Goal: Task Accomplishment & Management: Manage account settings

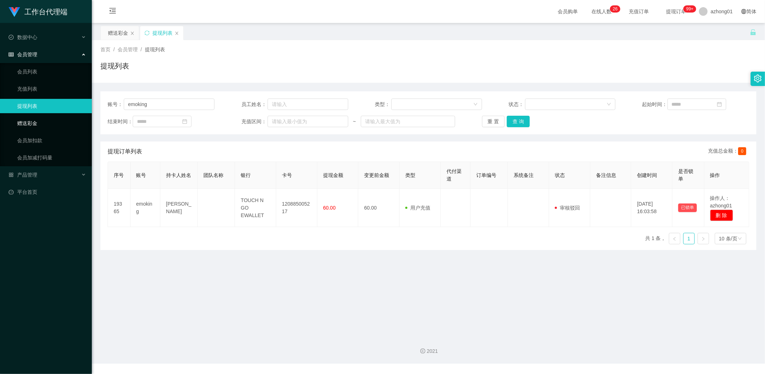
click at [35, 121] on link "赠送彩金" at bounding box center [51, 123] width 69 height 14
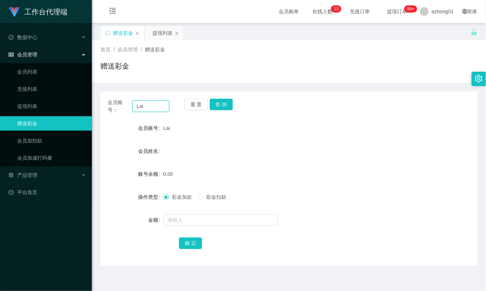
drag, startPoint x: 145, startPoint y: 106, endPoint x: 125, endPoint y: 107, distance: 19.7
click at [118, 103] on div "会员账号： [PERSON_NAME]" at bounding box center [139, 106] width 62 height 15
paste input "weijun"
type input "weijun"
click at [220, 103] on button "查 询" at bounding box center [221, 104] width 23 height 11
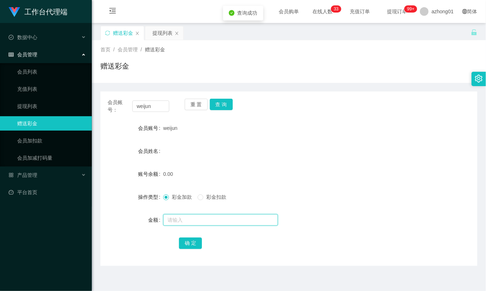
click at [192, 221] on input "text" at bounding box center [220, 219] width 115 height 11
type input "60"
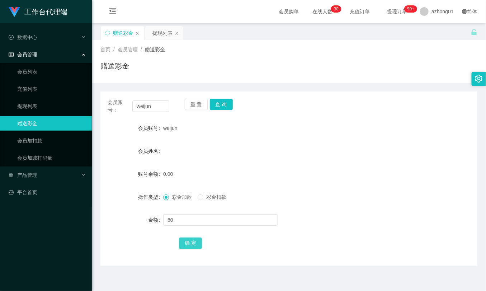
click at [194, 245] on button "确 定" at bounding box center [190, 242] width 23 height 11
drag, startPoint x: 157, startPoint y: 107, endPoint x: 124, endPoint y: 103, distance: 33.5
click at [124, 103] on div "会员账号： [PERSON_NAME]" at bounding box center [139, 106] width 62 height 15
paste input "AndyWoo"
type input "AndyWoo"
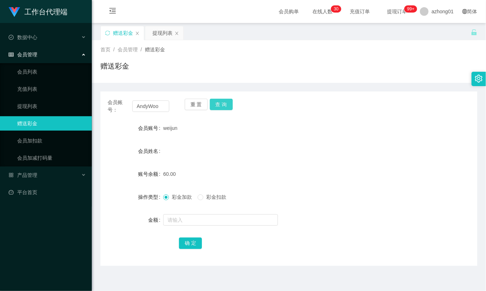
drag, startPoint x: 221, startPoint y: 104, endPoint x: 225, endPoint y: 110, distance: 6.9
click at [221, 104] on button "查 询" at bounding box center [221, 104] width 23 height 11
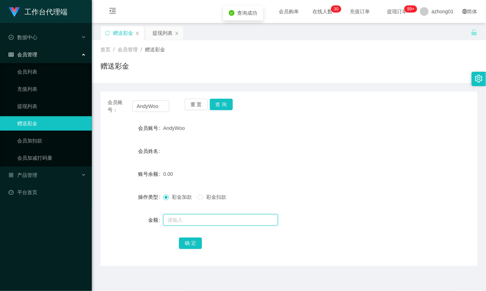
drag, startPoint x: 185, startPoint y: 221, endPoint x: 195, endPoint y: 216, distance: 12.0
click at [185, 221] on input "text" at bounding box center [220, 219] width 115 height 11
type input "60"
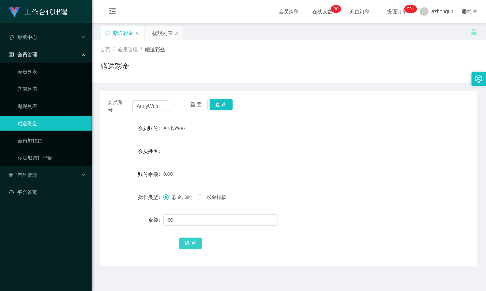
click at [190, 241] on button "确 定" at bounding box center [190, 242] width 23 height 11
drag, startPoint x: 162, startPoint y: 105, endPoint x: 120, endPoint y: 103, distance: 42.0
click at [120, 103] on div "会员账号： [PERSON_NAME]" at bounding box center [139, 106] width 62 height 15
paste input "Pgaabbccdd"
type input "Pgaabbccdd"
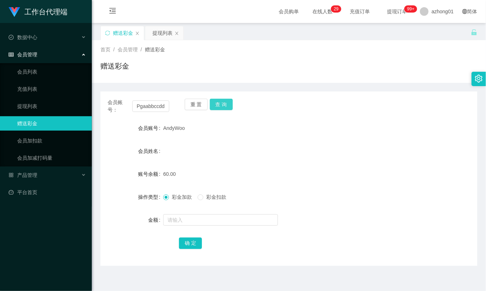
drag, startPoint x: 220, startPoint y: 101, endPoint x: 222, endPoint y: 112, distance: 11.0
click at [220, 101] on button "查 询" at bounding box center [221, 104] width 23 height 11
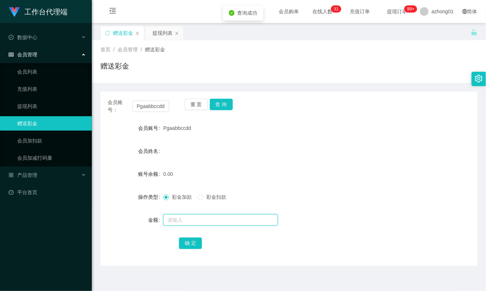
click at [186, 217] on input "text" at bounding box center [220, 219] width 115 height 11
type input "60"
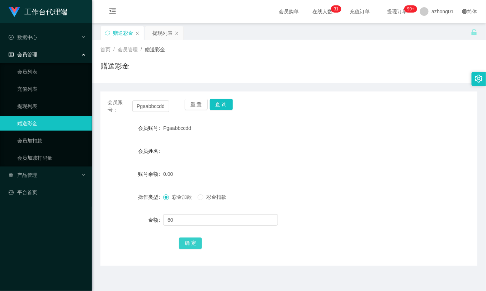
click at [189, 241] on button "确 定" at bounding box center [190, 242] width 23 height 11
drag, startPoint x: 163, startPoint y: 106, endPoint x: 121, endPoint y: 105, distance: 42.0
click at [121, 105] on div "会员账号： Pgaabbccdd" at bounding box center [139, 106] width 62 height 15
paste input "0183173633"
type input "0183173633"
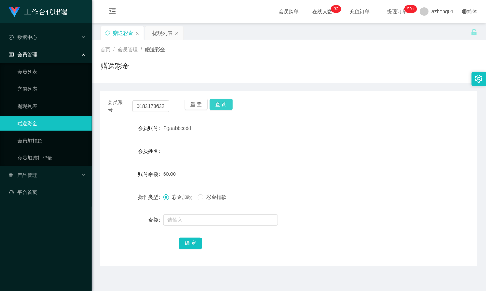
click at [214, 102] on button "查 询" at bounding box center [221, 104] width 23 height 11
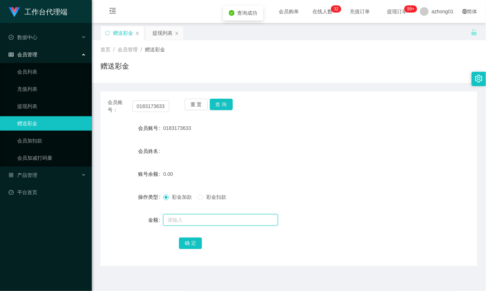
click at [193, 219] on input "text" at bounding box center [220, 219] width 115 height 11
type input "60"
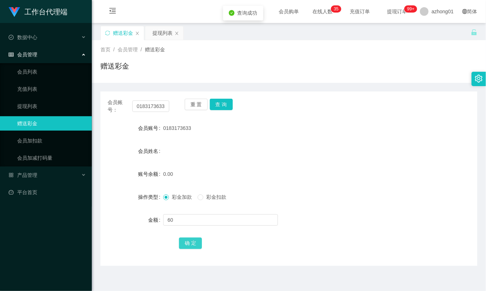
click at [193, 246] on button "确 定" at bounding box center [190, 242] width 23 height 11
drag, startPoint x: 166, startPoint y: 108, endPoint x: 106, endPoint y: 105, distance: 59.9
click at [106, 105] on div "会员账号： 0183173633 重 置 查 询" at bounding box center [288, 106] width 377 height 15
paste input "Way"
type input "Way"
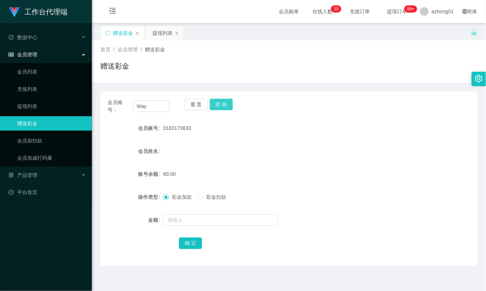
click at [218, 105] on button "查 询" at bounding box center [221, 104] width 23 height 11
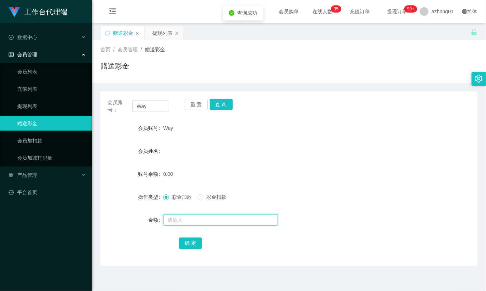
drag, startPoint x: 189, startPoint y: 219, endPoint x: 195, endPoint y: 222, distance: 6.4
click at [190, 219] on input "text" at bounding box center [220, 219] width 115 height 11
type input "60"
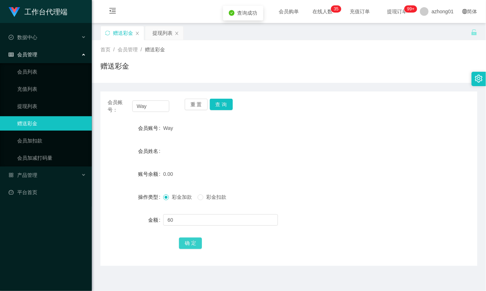
click at [186, 240] on button "确 定" at bounding box center [190, 242] width 23 height 11
drag, startPoint x: 155, startPoint y: 107, endPoint x: 122, endPoint y: 109, distance: 32.4
click at [115, 107] on div "会员账号： Way" at bounding box center [139, 106] width 62 height 15
paste input "0175492177"
click at [225, 102] on button "查 询" at bounding box center [221, 104] width 23 height 11
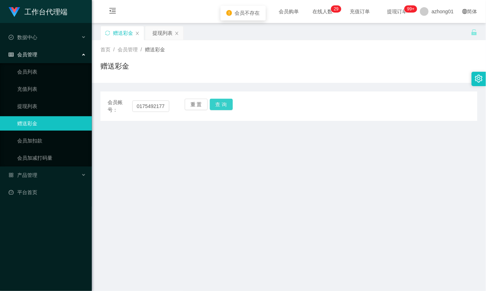
click at [219, 105] on button "查 询" at bounding box center [221, 104] width 23 height 11
click at [264, 277] on main "关闭左侧 关闭右侧 关闭其它 刷新页面 赠送彩金 提现列表 首页 / 会员管理 / 赠送彩金 / 赠送彩金 会员账号： 0175492177 重 置 查 询 …" at bounding box center [289, 177] width 394 height 308
drag, startPoint x: 166, startPoint y: 104, endPoint x: 115, endPoint y: 105, distance: 50.2
click at [115, 105] on div "会员账号： 0175492177" at bounding box center [139, 106] width 62 height 15
paste input "text"
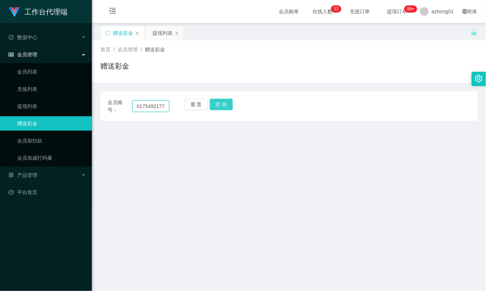
type input "0175492177"
click at [221, 105] on button "查 询" at bounding box center [221, 104] width 23 height 11
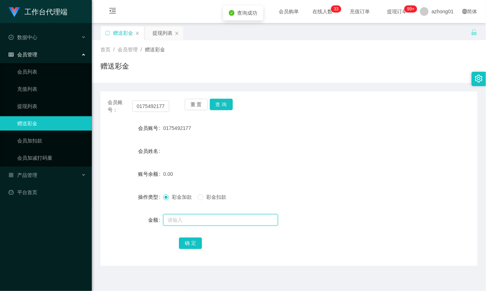
click at [183, 218] on input "text" at bounding box center [220, 219] width 115 height 11
type input "60"
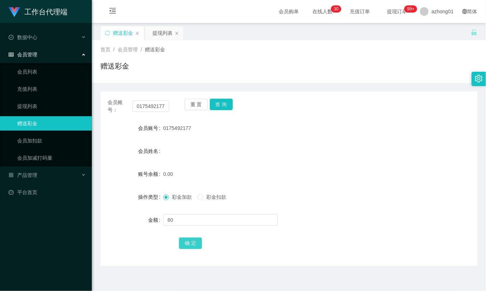
click at [192, 243] on button "确 定" at bounding box center [190, 242] width 23 height 11
drag, startPoint x: 165, startPoint y: 105, endPoint x: 108, endPoint y: 106, distance: 56.7
click at [103, 101] on div "会员账号： 0175492177 重 置 查 询" at bounding box center [288, 106] width 377 height 15
paste input "kitkit1234"
type input "kitkit1234"
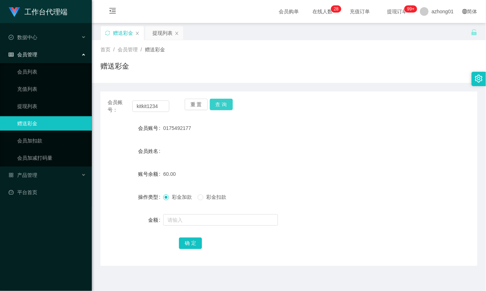
click at [222, 104] on button "查 询" at bounding box center [221, 104] width 23 height 11
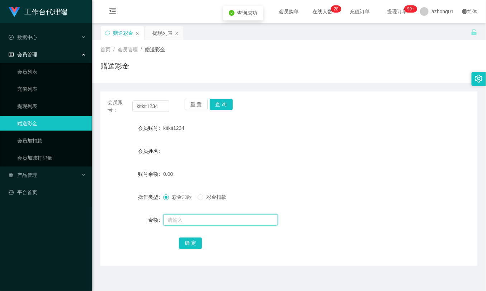
click at [193, 220] on input "text" at bounding box center [220, 219] width 115 height 11
type input "60"
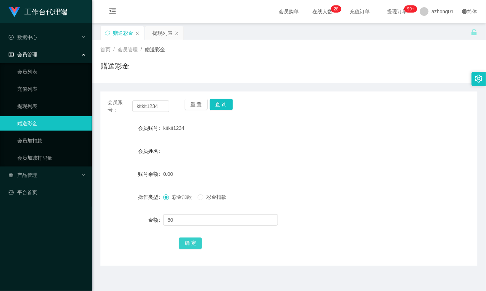
click at [192, 241] on button "确 定" at bounding box center [190, 242] width 23 height 11
drag, startPoint x: 164, startPoint y: 104, endPoint x: 131, endPoint y: 102, distance: 33.8
click at [124, 99] on div "会员账号： kitkit1234" at bounding box center [139, 106] width 62 height 15
paste input "tankoklee46"
type input "tankoklee46"
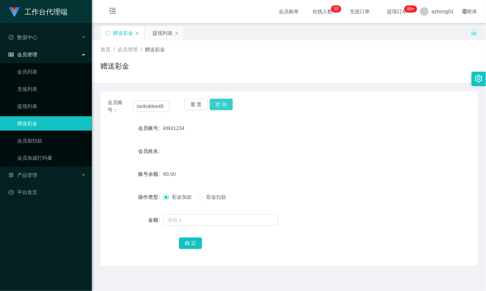
click at [217, 105] on button "查 询" at bounding box center [221, 104] width 23 height 11
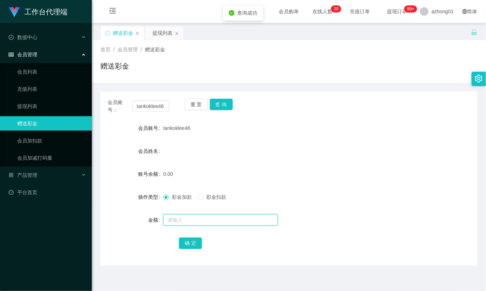
click at [199, 220] on input "text" at bounding box center [220, 219] width 115 height 11
type input "60"
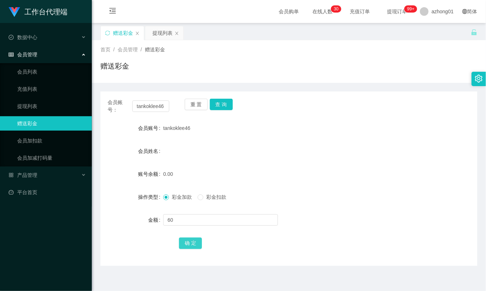
click at [189, 246] on button "确 定" at bounding box center [190, 242] width 23 height 11
drag, startPoint x: 28, startPoint y: 100, endPoint x: 45, endPoint y: 105, distance: 18.3
click at [28, 100] on link "提现列表" at bounding box center [51, 106] width 69 height 14
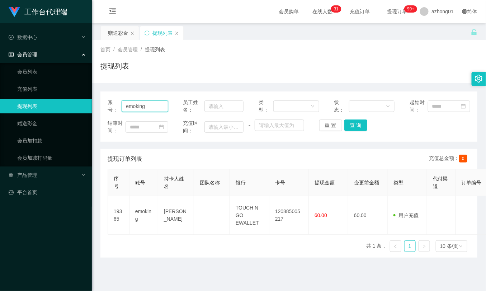
drag, startPoint x: 152, startPoint y: 105, endPoint x: 94, endPoint y: 100, distance: 58.6
click at [94, 100] on main "关闭左侧 关闭右侧 关闭其它 刷新页面 赠送彩金 提现列表 首页 / 会员管理 / 提现列表 / 提现列表 账号： emoking 员工姓名： 类型： 状态：…" at bounding box center [289, 177] width 394 height 308
paste input "Pgaabbccdd"
click at [354, 126] on button "查 询" at bounding box center [355, 124] width 23 height 11
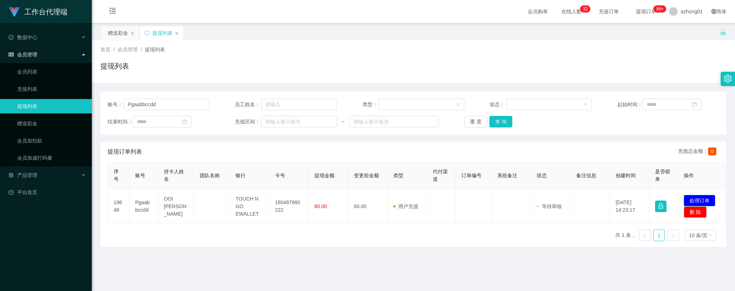
click at [708, 199] on button "处理订单" at bounding box center [700, 200] width 32 height 11
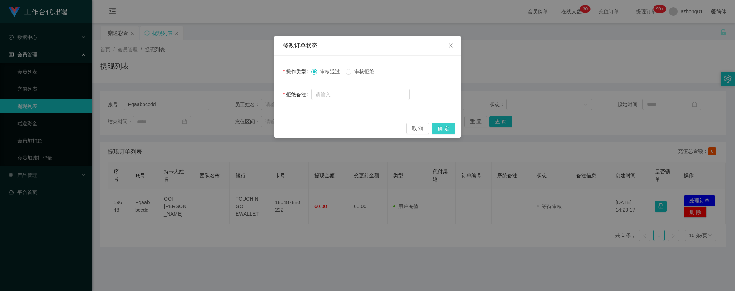
click at [447, 128] on button "确 定" at bounding box center [443, 128] width 23 height 11
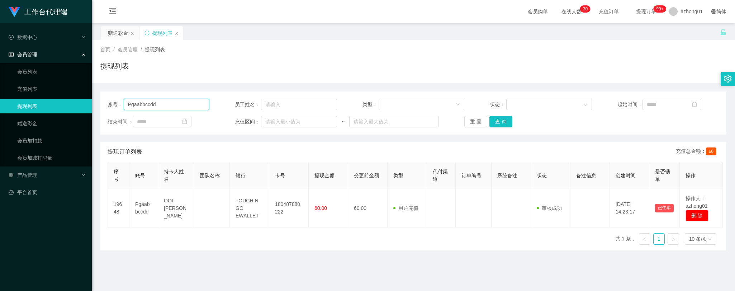
drag, startPoint x: 163, startPoint y: 105, endPoint x: 98, endPoint y: 97, distance: 65.7
click at [98, 97] on main "关闭左侧 关闭右侧 关闭其它 刷新页面 赠送彩金 提现列表 首页 / 会员管理 / 提现列表 / 提现列表 账号： Pgaabbccdd 员工姓名： 类型： …" at bounding box center [413, 177] width 643 height 308
paste input "kitkit1234"
type input "kitkit1234"
click at [502, 121] on button "查 询" at bounding box center [501, 121] width 23 height 11
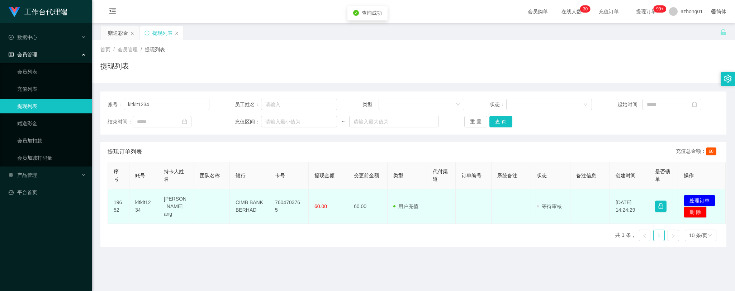
click at [701, 198] on button "处理订单" at bounding box center [700, 200] width 32 height 11
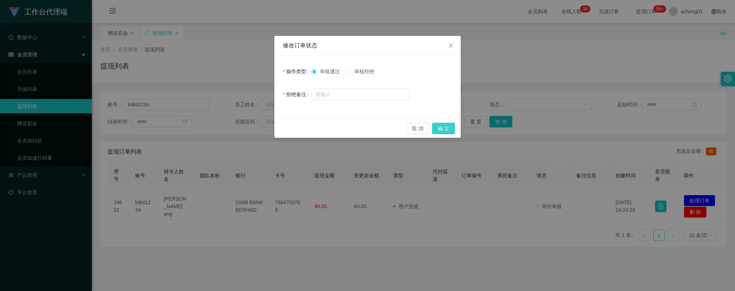
click at [445, 127] on button "确 定" at bounding box center [443, 128] width 23 height 11
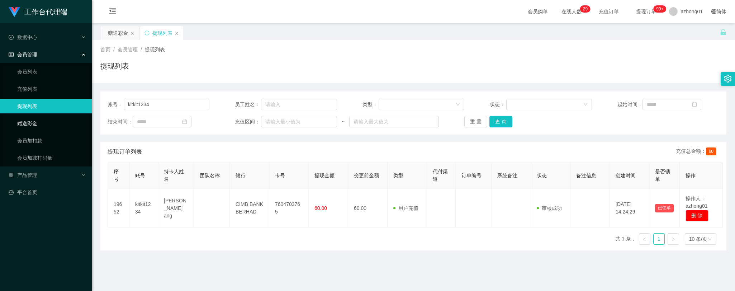
drag, startPoint x: 29, startPoint y: 121, endPoint x: 51, endPoint y: 128, distance: 23.7
click at [29, 121] on link "赠送彩金" at bounding box center [51, 123] width 69 height 14
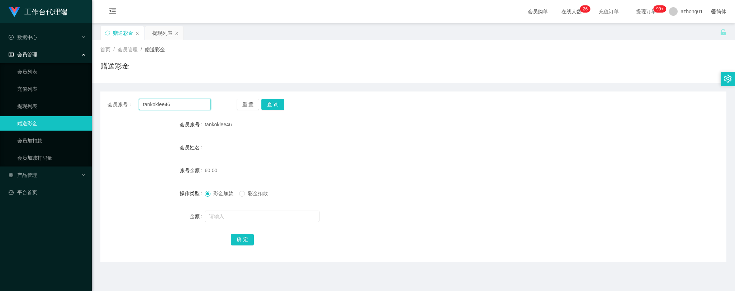
drag, startPoint x: 180, startPoint y: 103, endPoint x: 98, endPoint y: 100, distance: 81.8
click at [98, 100] on main "关闭左侧 关闭右侧 关闭其它 刷新页面 赠送彩金 提现列表 首页 / 会员管理 / 赠送彩金 / 赠送彩金 会员账号： tankoklee46 重 置 查 询…" at bounding box center [413, 177] width 643 height 308
paste input "AndyWoo"
type input "AndyWoo"
click at [274, 102] on button "查 询" at bounding box center [272, 104] width 23 height 11
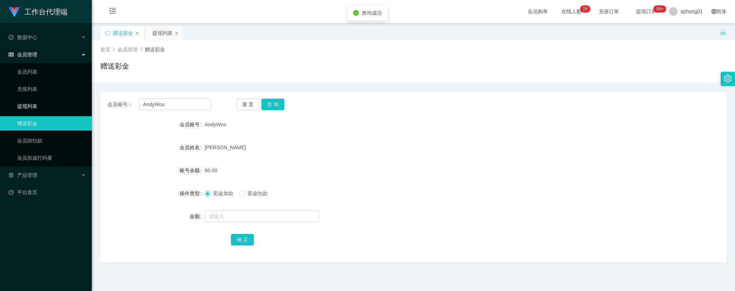
click at [37, 106] on link "提现列表" at bounding box center [51, 106] width 69 height 14
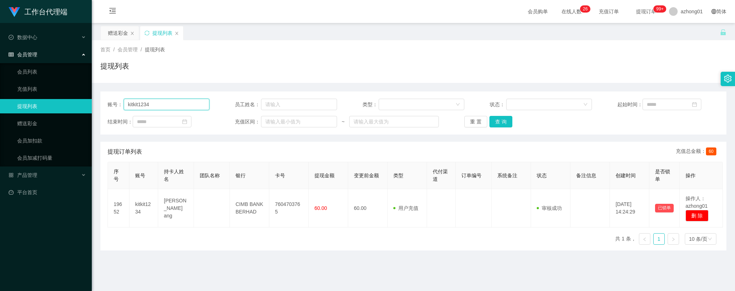
drag, startPoint x: 162, startPoint y: 105, endPoint x: 75, endPoint y: 104, distance: 87.2
click at [75, 104] on section "工作台代理端 数据中心 会员管理 会员列表 充值列表 提现列表 赠送彩金 会员加扣款 会员加减打码量 产品管理 平台首页 保存配置 重置配置 整体风格设置 主…" at bounding box center [367, 182] width 735 height 364
paste input "AndyWoo"
type input "AndyWoo"
click at [501, 122] on button "查 询" at bounding box center [501, 121] width 23 height 11
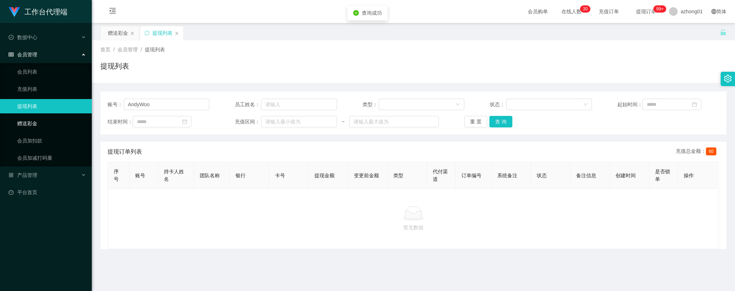
click at [39, 123] on link "赠送彩金" at bounding box center [51, 123] width 69 height 14
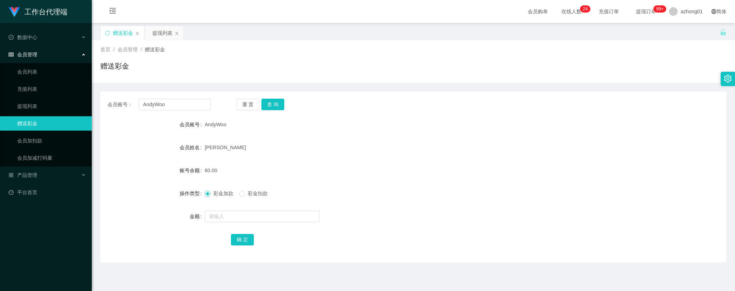
drag, startPoint x: 42, startPoint y: 121, endPoint x: 47, endPoint y: 121, distance: 4.3
click at [42, 121] on link "赠送彩金" at bounding box center [51, 123] width 69 height 14
drag, startPoint x: 176, startPoint y: 106, endPoint x: 104, endPoint y: 98, distance: 71.9
click at [104, 98] on div "会员账号： AndyWoo 重 置 查 询 会员账号 AndyWoo 会员姓名 WOO KIN HWA 账号余额 60.00 操作类型 彩金加款 彩金扣款 金…" at bounding box center [413, 176] width 626 height 171
paste input "0183173633"
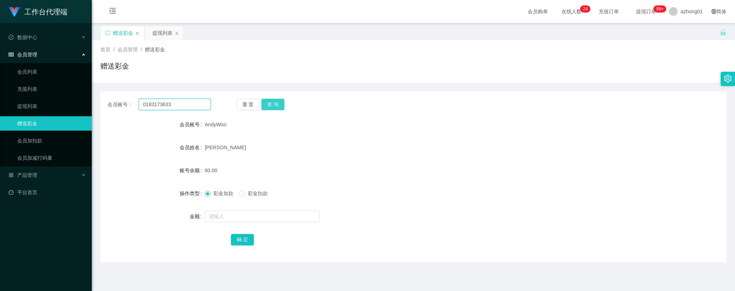
type input "0183173633"
click at [268, 103] on button "查 询" at bounding box center [272, 104] width 23 height 11
click at [17, 99] on link "提现列表" at bounding box center [51, 106] width 69 height 14
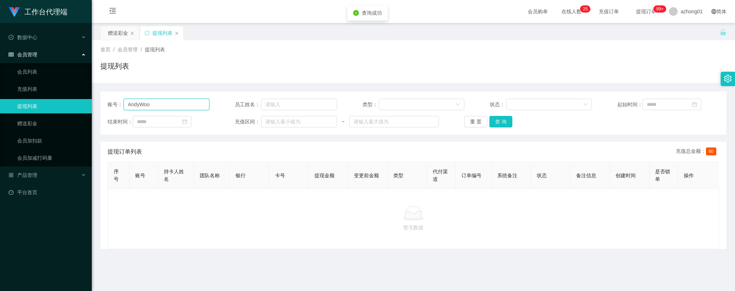
click at [192, 103] on input "AndyWoo" at bounding box center [167, 104] width 86 height 11
drag, startPoint x: 192, startPoint y: 103, endPoint x: 107, endPoint y: 101, distance: 84.7
click at [108, 101] on div "账号： AndyWoo" at bounding box center [159, 104] width 102 height 11
paste input "0183173633"
drag, startPoint x: 501, startPoint y: 123, endPoint x: 492, endPoint y: 131, distance: 11.4
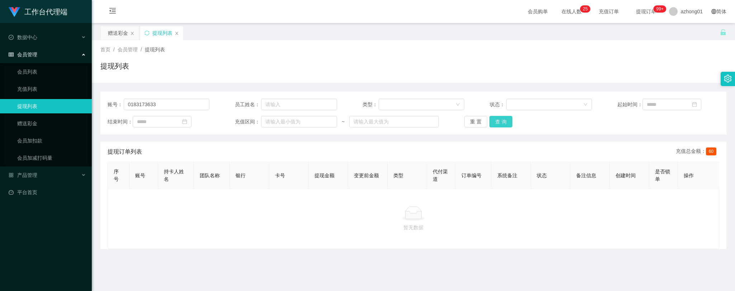
click at [501, 123] on button "查 询" at bounding box center [501, 121] width 23 height 11
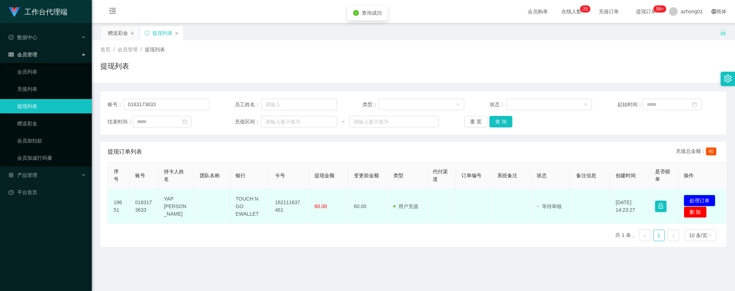
click at [708, 200] on button "处理订单" at bounding box center [700, 200] width 32 height 11
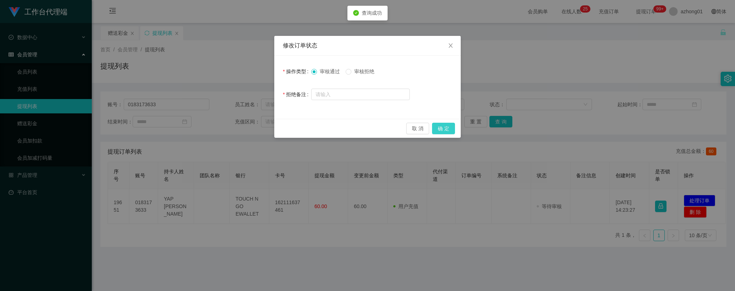
click at [440, 128] on button "确 定" at bounding box center [443, 128] width 23 height 11
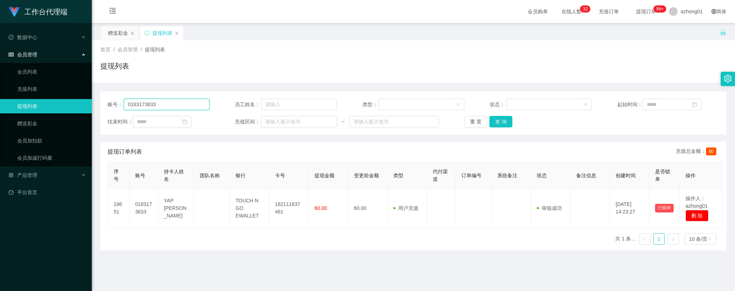
drag, startPoint x: 164, startPoint y: 104, endPoint x: 121, endPoint y: 102, distance: 43.8
click at [112, 99] on div "账号： 0183173633" at bounding box center [159, 104] width 102 height 11
paste input "weijun"
click at [501, 119] on button "查 询" at bounding box center [501, 121] width 23 height 11
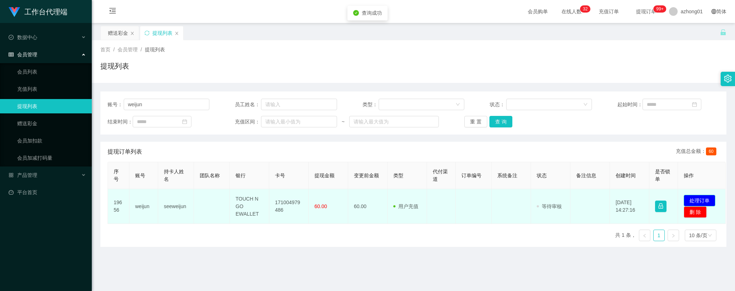
click at [706, 200] on button "处理订单" at bounding box center [700, 200] width 32 height 11
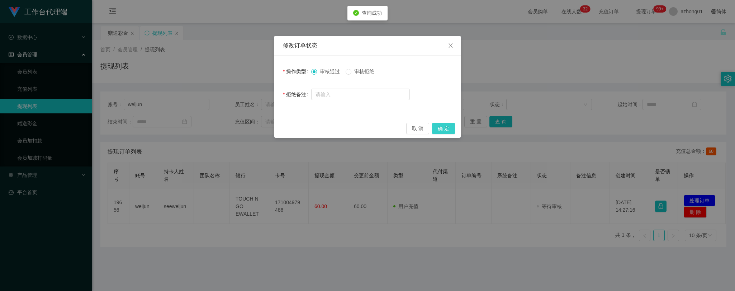
click at [445, 126] on button "确 定" at bounding box center [443, 128] width 23 height 11
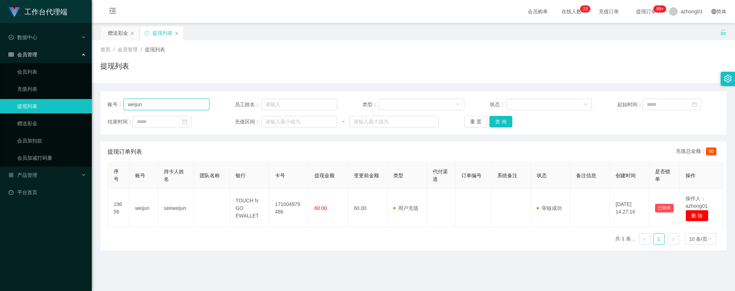
drag, startPoint x: 155, startPoint y: 104, endPoint x: 115, endPoint y: 105, distance: 40.2
click at [112, 101] on div "账号： [PERSON_NAME]" at bounding box center [159, 104] width 102 height 11
paste input "AndyWoo"
type input "AndyWoo"
click at [497, 122] on button "查 询" at bounding box center [501, 121] width 23 height 11
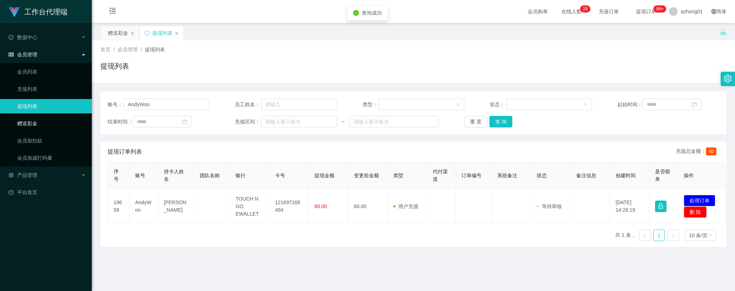
click at [38, 121] on link "赠送彩金" at bounding box center [51, 123] width 69 height 14
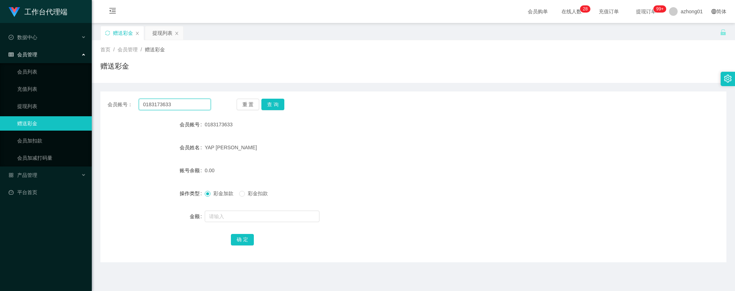
drag, startPoint x: 183, startPoint y: 107, endPoint x: 104, endPoint y: 98, distance: 79.4
click at [104, 99] on div "会员账号： 0183173633 重 置 查 询" at bounding box center [413, 104] width 626 height 11
paste input "AndyWoo"
type input "AndyWoo"
click at [280, 105] on button "查 询" at bounding box center [272, 104] width 23 height 11
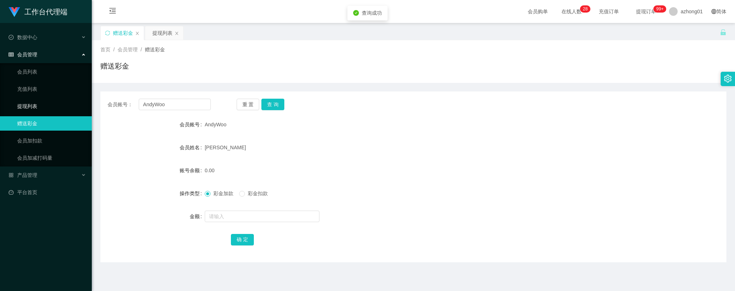
click at [56, 105] on link "提现列表" at bounding box center [51, 106] width 69 height 14
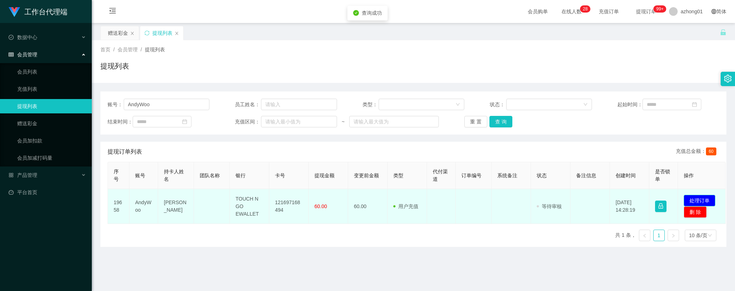
click at [698, 199] on button "处理订单" at bounding box center [700, 200] width 32 height 11
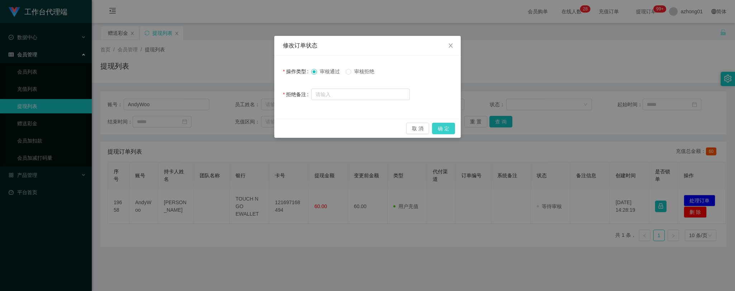
click at [445, 124] on button "确 定" at bounding box center [443, 128] width 23 height 11
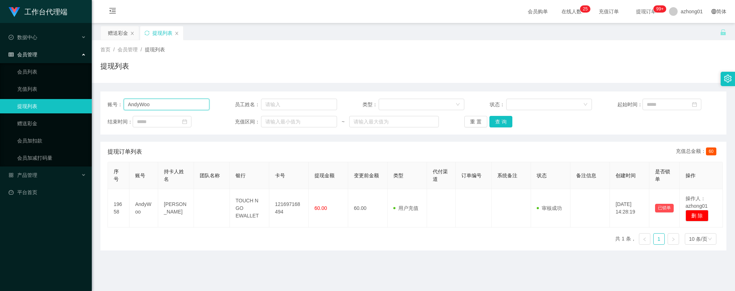
drag, startPoint x: 162, startPoint y: 104, endPoint x: 88, endPoint y: 99, distance: 74.4
click at [88, 99] on section "工作台代理端 数据中心 会员管理 会员列表 充值列表 提现列表 赠送彩金 会员加扣款 会员加减打码量 产品管理 平台首页 保存配置 重置配置 整体风格设置 主…" at bounding box center [367, 182] width 735 height 364
paste input "Way"
click at [500, 119] on button "查 询" at bounding box center [501, 121] width 23 height 11
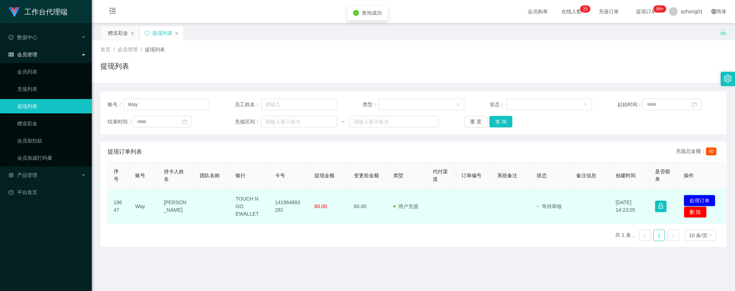
click at [698, 200] on button "处理订单" at bounding box center [700, 200] width 32 height 11
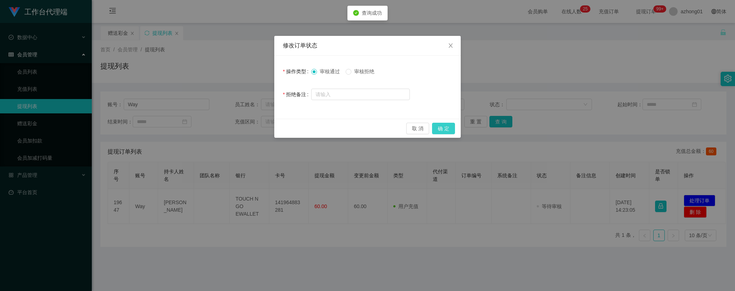
click at [446, 127] on button "确 定" at bounding box center [443, 128] width 23 height 11
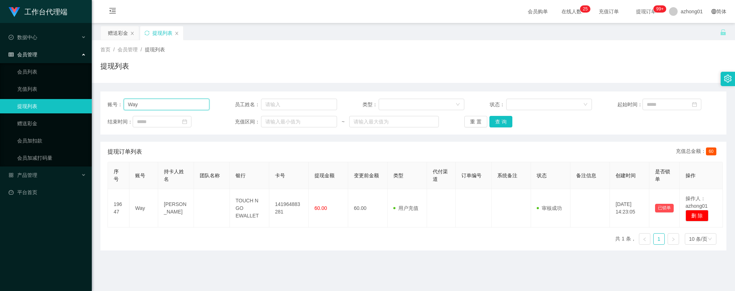
drag, startPoint x: 149, startPoint y: 105, endPoint x: 121, endPoint y: 98, distance: 29.4
click at [119, 97] on div "账号： Way 员工姓名： 类型： 状态： 起始时间： 结束时间： 充值区间： ~ 重 置 查 询" at bounding box center [413, 112] width 626 height 43
drag, startPoint x: 142, startPoint y: 104, endPoint x: 94, endPoint y: 101, distance: 48.2
click at [94, 101] on main "关闭左侧 关闭右侧 关闭其它 刷新页面 赠送彩金 提现列表 首页 / 会员管理 / 提现列表 / 提现列表 账号： v 员工姓名： 类型： 状态： 起始时间：…" at bounding box center [413, 177] width 643 height 308
paste input "text"
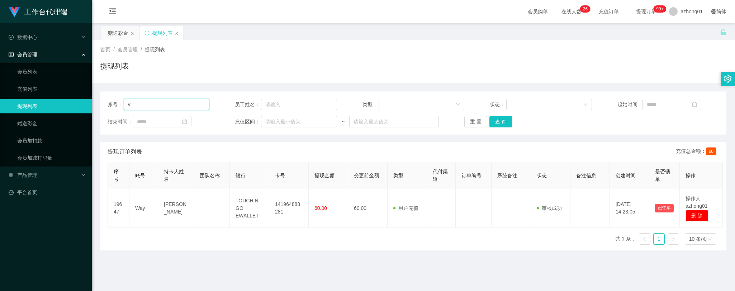
drag, startPoint x: 139, startPoint y: 106, endPoint x: 108, endPoint y: 103, distance: 30.7
click at [108, 103] on div "账号： v" at bounding box center [159, 104] width 102 height 11
paste input "0175492177"
click at [496, 124] on button "查 询" at bounding box center [501, 121] width 23 height 11
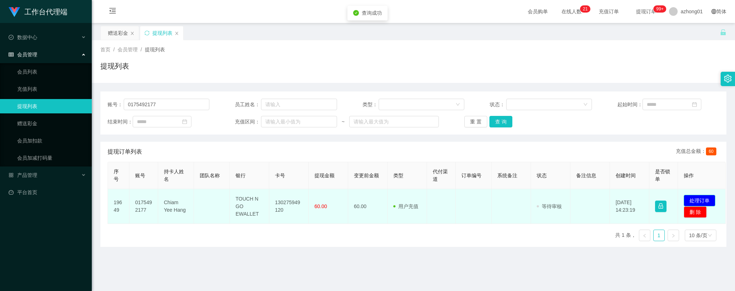
click at [707, 198] on button "处理订单" at bounding box center [700, 200] width 32 height 11
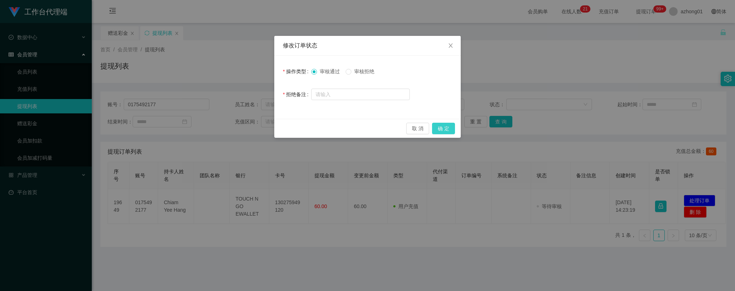
click at [447, 126] on button "确 定" at bounding box center [443, 128] width 23 height 11
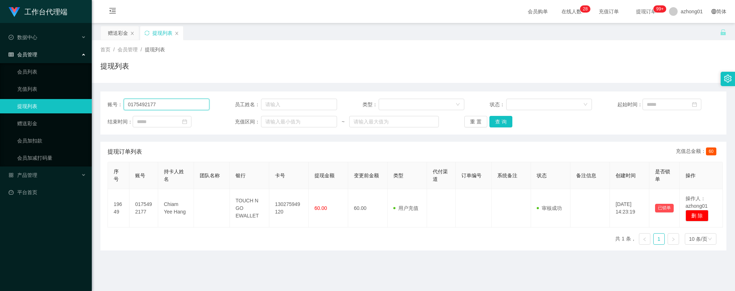
drag, startPoint x: 163, startPoint y: 107, endPoint x: 110, endPoint y: 100, distance: 53.8
click at [110, 100] on div "账号： 0175492177" at bounding box center [159, 104] width 102 height 11
paste input "tankoklee46"
type input "tankoklee46"
click at [499, 122] on button "查 询" at bounding box center [501, 121] width 23 height 11
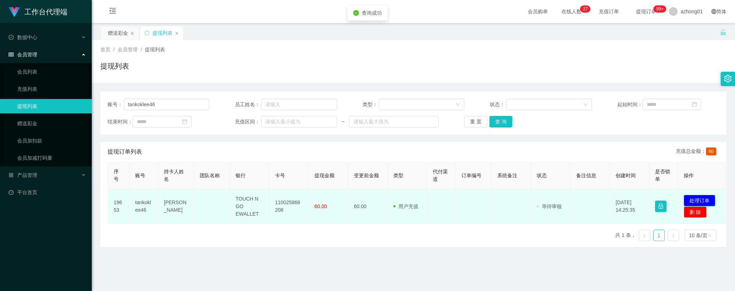
click at [699, 199] on button "处理订单" at bounding box center [700, 200] width 32 height 11
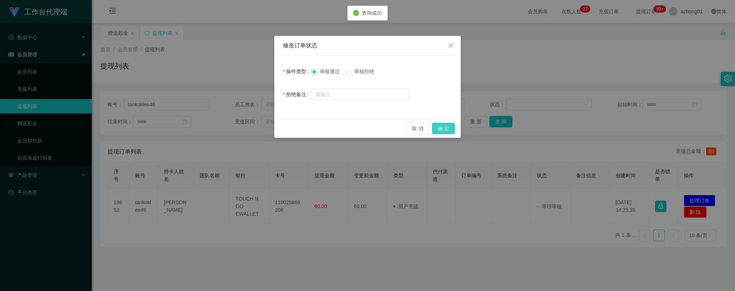
click at [447, 127] on button "确 定" at bounding box center [443, 128] width 23 height 11
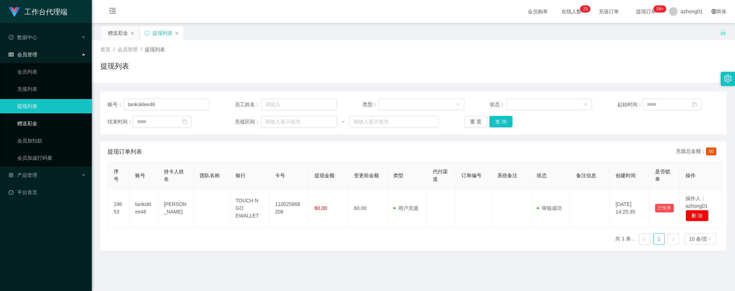
click at [36, 120] on link "赠送彩金" at bounding box center [51, 123] width 69 height 14
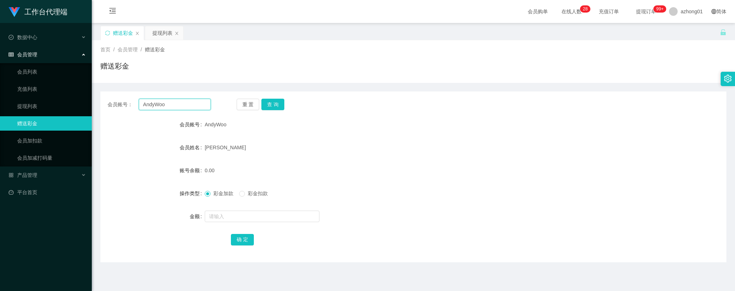
drag, startPoint x: 172, startPoint y: 104, endPoint x: 115, endPoint y: 101, distance: 57.1
click at [106, 99] on div "会员账号： AndyWoo 重 置 查 询" at bounding box center [413, 104] width 626 height 11
paste input "tesco333"
type input "tesco333"
click at [274, 102] on button "查 询" at bounding box center [272, 104] width 23 height 11
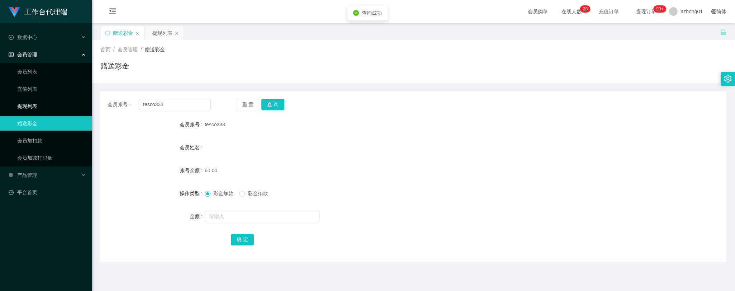
click at [27, 102] on link "提现列表" at bounding box center [51, 106] width 69 height 14
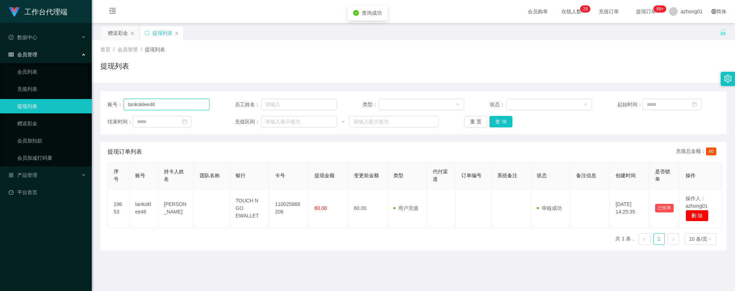
drag, startPoint x: 173, startPoint y: 105, endPoint x: 88, endPoint y: 99, distance: 85.9
click at [88, 99] on section "工作台代理端 数据中心 会员管理 会员列表 充值列表 提现列表 赠送彩金 会员加扣款 会员加减打码量 产品管理 平台首页 保存配置 重置配置 整体风格设置 主…" at bounding box center [367, 182] width 735 height 364
paste input "esco333"
type input "tesco333"
click at [504, 119] on button "查 询" at bounding box center [501, 121] width 23 height 11
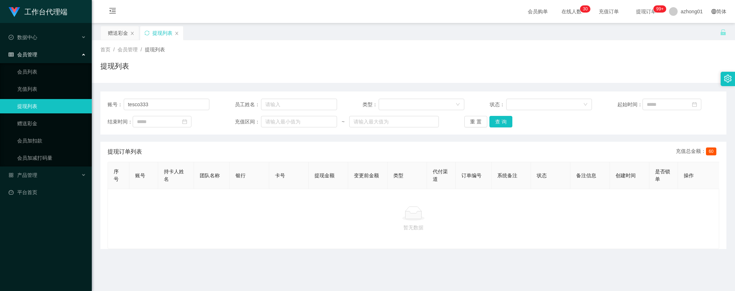
click at [86, 256] on div "工作台代理端 数据中心 会员管理 会员列表 充值列表 提现列表 赠送彩金 会员加扣款 会员加减打码量 产品管理 平台首页" at bounding box center [46, 145] width 92 height 291
click at [38, 120] on link "赠送彩金" at bounding box center [51, 123] width 69 height 14
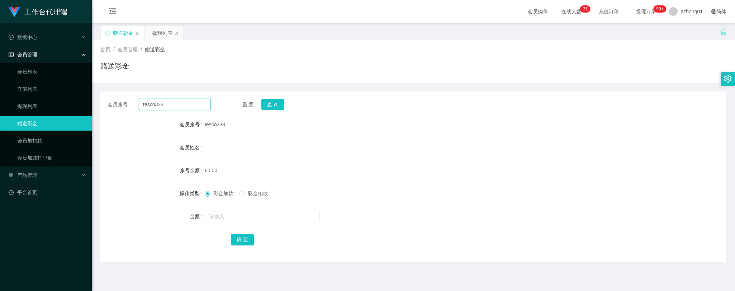
drag, startPoint x: 160, startPoint y: 104, endPoint x: 110, endPoint y: 101, distance: 49.9
click at [110, 101] on div "会员账号： tesco333" at bounding box center [159, 104] width 103 height 11
paste input "CarolW"
type input "CarolW"
click at [278, 105] on button "查 询" at bounding box center [272, 104] width 23 height 11
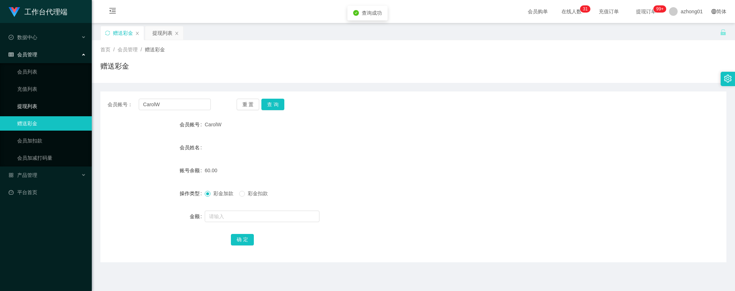
click at [44, 104] on link "提现列表" at bounding box center [51, 106] width 69 height 14
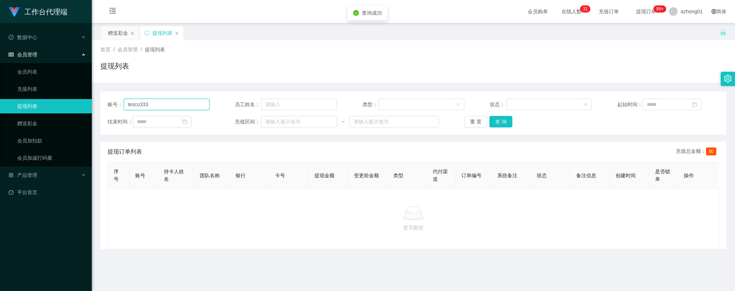
drag, startPoint x: 171, startPoint y: 104, endPoint x: 97, endPoint y: 103, distance: 73.9
click at [97, 103] on main "关闭左侧 关闭右侧 关闭其它 刷新页面 赠送彩金 提现列表 首页 / 会员管理 / 提现列表 / 提现列表 账号： tesco333 员工姓名： 类型： 状态…" at bounding box center [413, 177] width 643 height 308
paste input "CarolW"
click at [502, 121] on button "查 询" at bounding box center [501, 121] width 23 height 11
click at [58, 105] on link "提现列表" at bounding box center [51, 106] width 69 height 14
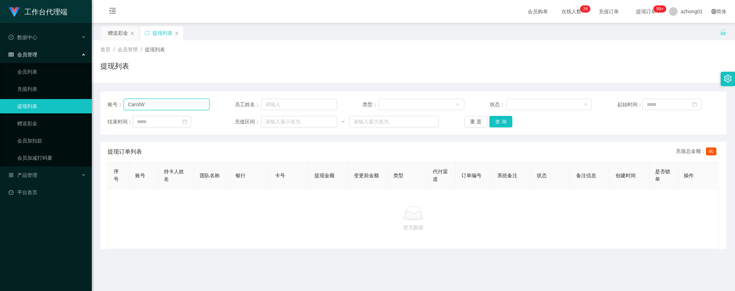
drag, startPoint x: 131, startPoint y: 103, endPoint x: 81, endPoint y: 101, distance: 49.2
click at [81, 101] on section "工作台代理端 数据中心 会员管理 会员列表 充值列表 提现列表 赠送彩金 会员加扣款 会员加减打码量 产品管理 平台首页 保存配置 重置配置 整体风格设置 主…" at bounding box center [367, 182] width 735 height 364
paste input "0184703454"
click at [496, 122] on button "查 询" at bounding box center [501, 121] width 23 height 11
click at [497, 123] on button "查 询" at bounding box center [501, 121] width 23 height 11
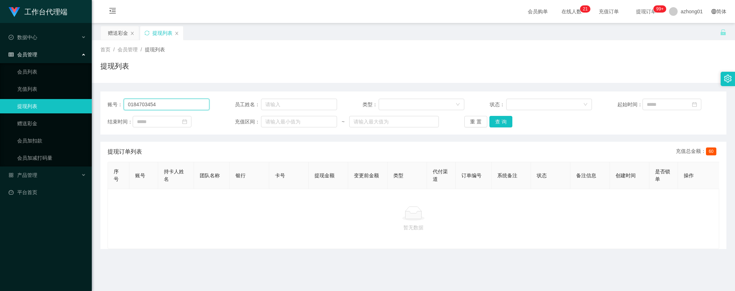
click at [168, 105] on input "0184703454" at bounding box center [167, 104] width 86 height 11
drag, startPoint x: 167, startPoint y: 104, endPoint x: 101, endPoint y: 97, distance: 65.7
click at [101, 97] on div "账号： 0184703454 员工姓名： 类型： 状态： 起始时间： 结束时间： 充值区间： ~ 重 置 查 询" at bounding box center [413, 112] width 626 height 43
paste input "75662228"
click at [501, 119] on button "查 询" at bounding box center [501, 121] width 23 height 11
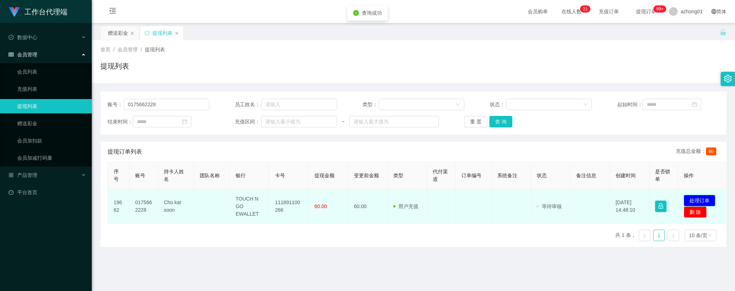
click at [700, 198] on button "处理订单" at bounding box center [700, 200] width 32 height 11
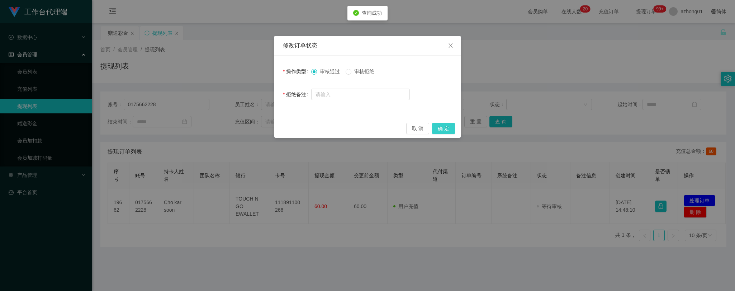
click at [445, 130] on button "确 定" at bounding box center [443, 128] width 23 height 11
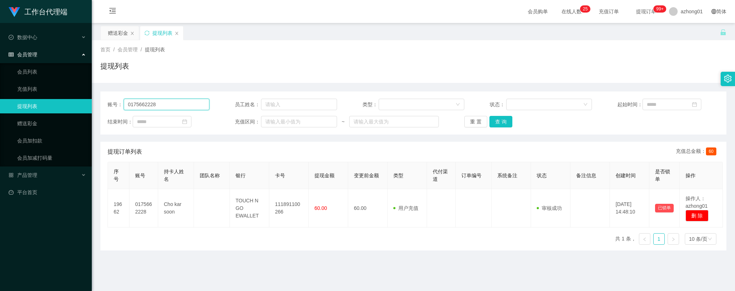
drag, startPoint x: 165, startPoint y: 104, endPoint x: 82, endPoint y: 103, distance: 82.9
click at [82, 103] on section "工作台代理端 数据中心 会员管理 会员列表 充值列表 提现列表 赠送彩金 会员加扣款 会员加减打码量 产品管理 平台首页 保存配置 重置配置 整体风格设置 主…" at bounding box center [367, 182] width 735 height 364
paste input "CarolW"
click at [500, 120] on button "查 询" at bounding box center [501, 121] width 23 height 11
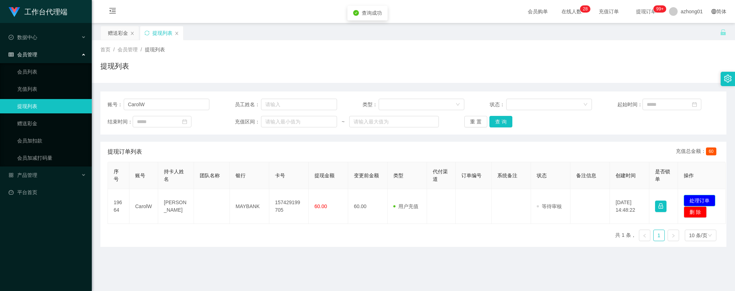
click at [696, 199] on button "处理订单" at bounding box center [700, 200] width 32 height 11
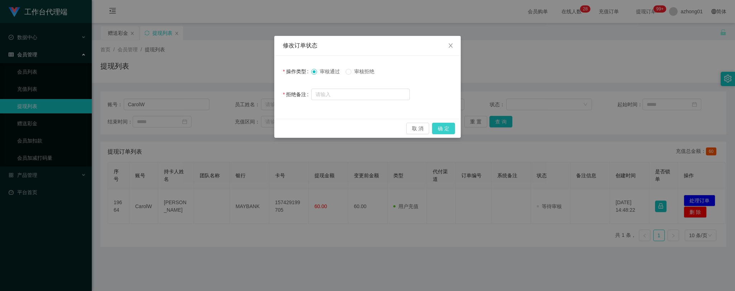
click at [447, 130] on button "确 定" at bounding box center [443, 128] width 23 height 11
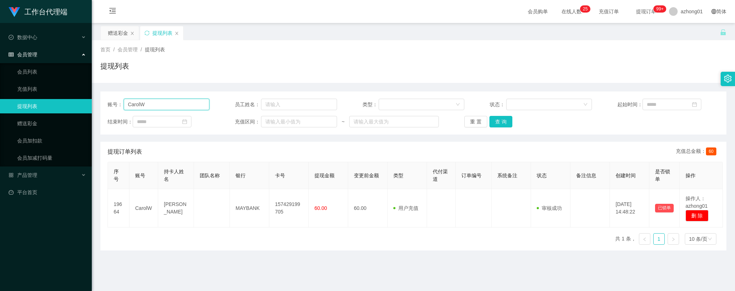
drag, startPoint x: 155, startPoint y: 105, endPoint x: 88, endPoint y: 98, distance: 67.4
click at [88, 98] on section "工作台代理端 数据中心 会员管理 会员列表 充值列表 提现列表 赠送彩金 会员加扣款 会员加减打码量 产品管理 平台首页 保存配置 重置配置 整体风格设置 主…" at bounding box center [367, 182] width 735 height 364
paste input "randy333"
click at [496, 121] on button "查 询" at bounding box center [501, 121] width 23 height 11
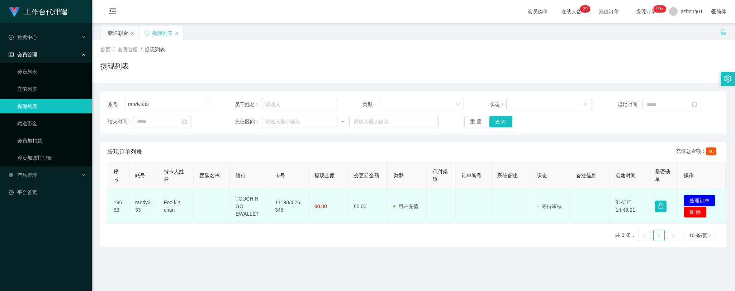
click at [708, 198] on button "处理订单" at bounding box center [700, 200] width 32 height 11
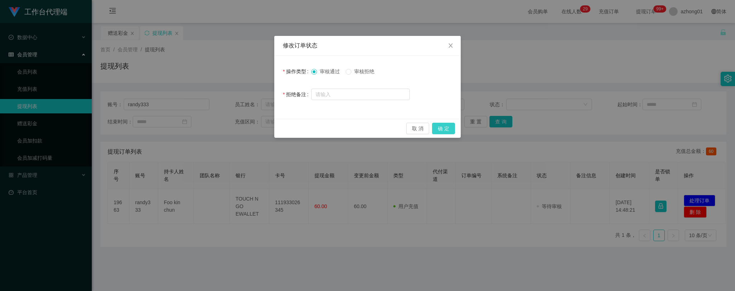
click at [447, 128] on button "确 定" at bounding box center [443, 128] width 23 height 11
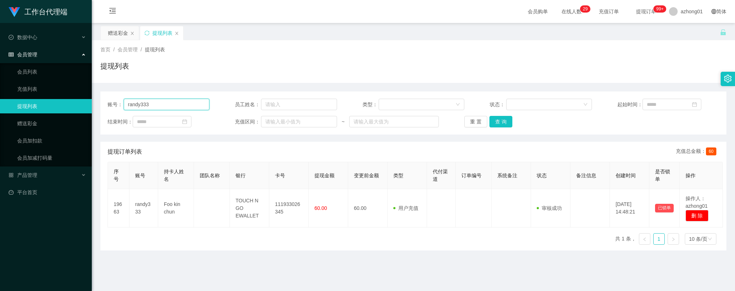
drag, startPoint x: 155, startPoint y: 101, endPoint x: 96, endPoint y: 96, distance: 59.4
click at [96, 96] on main "关闭左侧 关闭右侧 关闭其它 刷新页面 赠送彩金 提现列表 首页 / 会员管理 / 提现列表 / 提现列表 账号： randy333 员工姓名： 类型： 状态…" at bounding box center [413, 177] width 643 height 308
paste input "0184703454"
click at [500, 123] on button "查 询" at bounding box center [501, 121] width 23 height 11
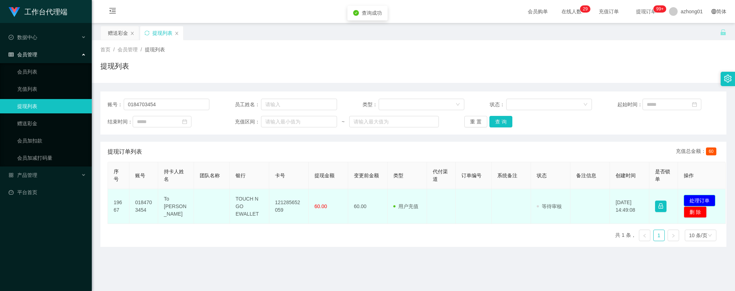
click at [696, 199] on button "处理订单" at bounding box center [700, 200] width 32 height 11
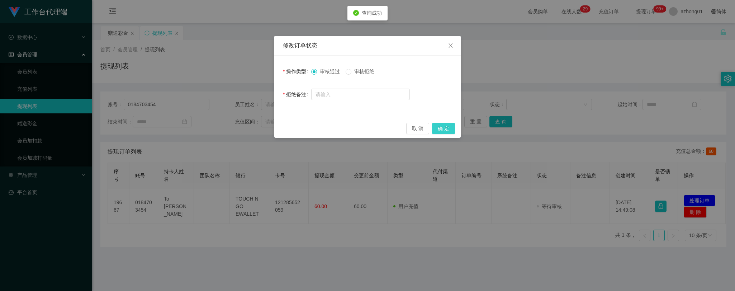
click at [447, 126] on button "确 定" at bounding box center [443, 128] width 23 height 11
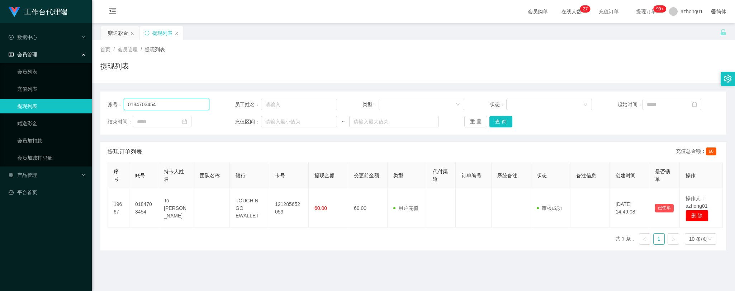
drag, startPoint x: 165, startPoint y: 109, endPoint x: 82, endPoint y: 97, distance: 83.7
click at [82, 97] on section "工作台代理端 数据中心 会员管理 会员列表 充值列表 提现列表 赠送彩金 会员加扣款 会员加减打码量 产品管理 平台首页 保存配置 重置配置 整体风格设置 主…" at bounding box center [367, 182] width 735 height 364
click at [504, 121] on button "查 询" at bounding box center [501, 121] width 23 height 11
click at [504, 122] on button "查 询" at bounding box center [501, 121] width 23 height 11
drag, startPoint x: 169, startPoint y: 102, endPoint x: 56, endPoint y: 85, distance: 113.9
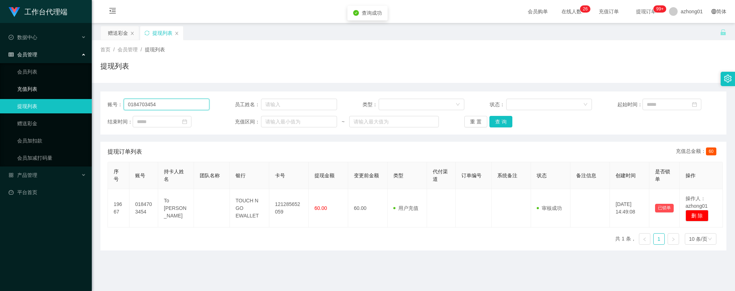
click at [56, 85] on section "工作台代理端 数据中心 会员管理 会员列表 充值列表 提现列表 赠送彩金 会员加扣款 会员加减打码量 产品管理 平台首页 保存配置 重置配置 整体风格设置 主…" at bounding box center [367, 182] width 735 height 364
paste input "tesco333"
type input "tesco333"
click at [500, 119] on button "查 询" at bounding box center [501, 121] width 23 height 11
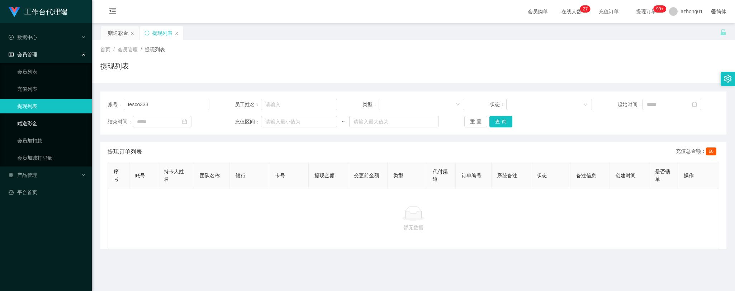
click at [28, 122] on link "赠送彩金" at bounding box center [51, 123] width 69 height 14
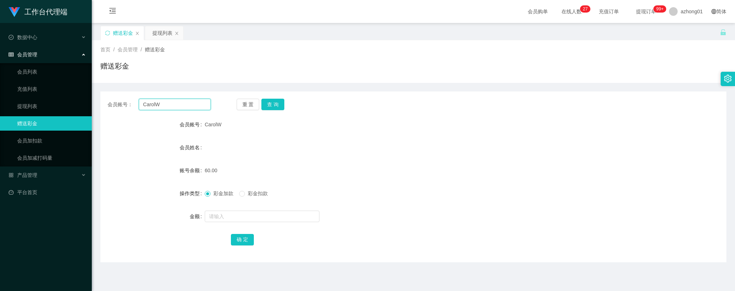
drag, startPoint x: 164, startPoint y: 104, endPoint x: 106, endPoint y: 105, distance: 57.4
click at [94, 98] on main "关闭左侧 关闭右侧 关闭其它 刷新页面 赠送彩金 提现列表 首页 / 会员管理 / 赠送彩金 / 赠送彩金 会员账号： CarolW 重 置 查 询 会员账号…" at bounding box center [413, 177] width 643 height 308
paste input "tesco333"
type input "tesco333"
click at [270, 103] on button "查 询" at bounding box center [272, 104] width 23 height 11
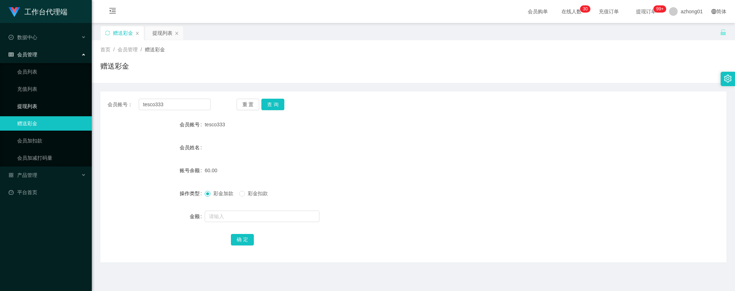
click at [30, 101] on link "提现列表" at bounding box center [51, 106] width 69 height 14
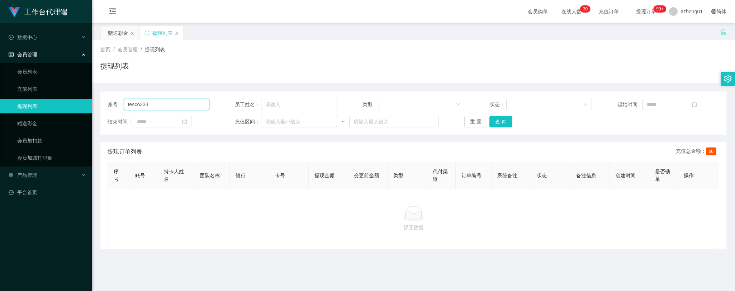
drag, startPoint x: 153, startPoint y: 103, endPoint x: 87, endPoint y: 101, distance: 66.0
click at [87, 101] on section "工作台代理端 数据中心 会员管理 会员列表 充值列表 提现列表 赠送彩金 会员加扣款 会员加减打码量 产品管理 平台首页 保存配置 重置配置 整体风格设置 主…" at bounding box center [367, 182] width 735 height 364
paste input "text"
click at [501, 121] on button "查 询" at bounding box center [501, 121] width 23 height 11
type input "tesco333"
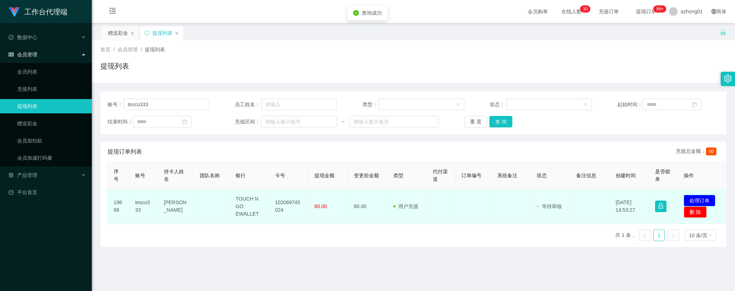
click at [704, 202] on button "处理订单" at bounding box center [700, 200] width 32 height 11
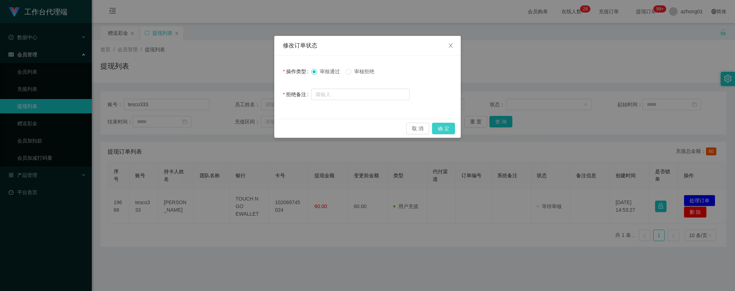
click at [441, 129] on button "确 定" at bounding box center [443, 128] width 23 height 11
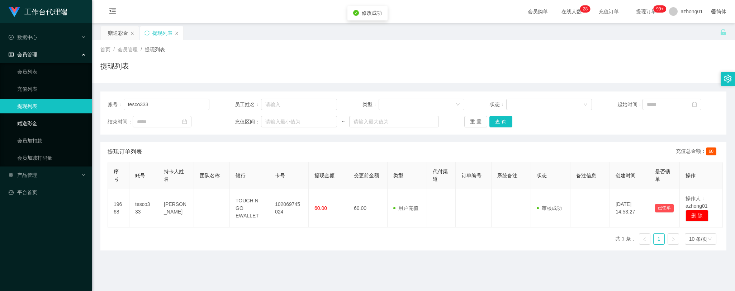
click at [34, 122] on link "赠送彩金" at bounding box center [51, 123] width 69 height 14
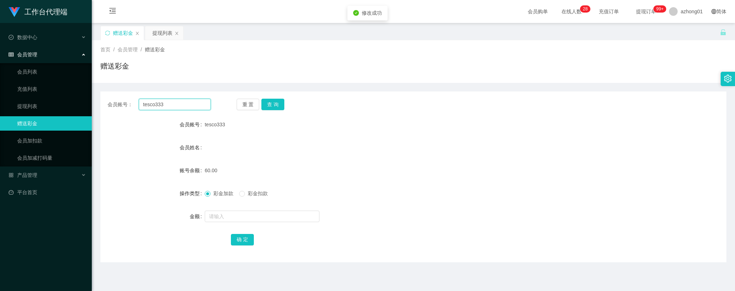
drag, startPoint x: 173, startPoint y: 105, endPoint x: 111, endPoint y: 102, distance: 61.8
click at [109, 100] on div "会员账号： tesco333" at bounding box center [159, 104] width 103 height 11
paste input "text"
type input "tesco333"
click at [275, 105] on button "查 询" at bounding box center [272, 104] width 23 height 11
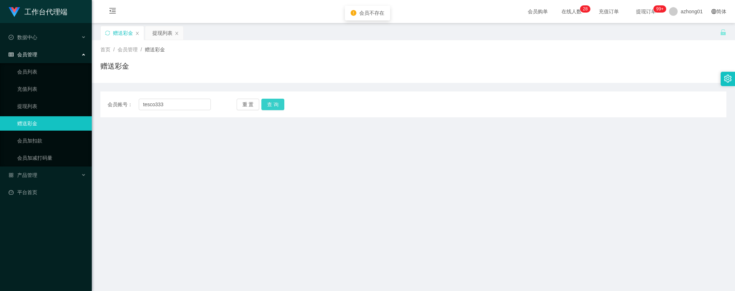
click at [264, 104] on button "查 询" at bounding box center [272, 104] width 23 height 11
drag, startPoint x: 167, startPoint y: 103, endPoint x: 103, endPoint y: 99, distance: 64.7
click at [105, 99] on div "会员账号： tesco333 重 置 查 询" at bounding box center [413, 104] width 626 height 11
click at [266, 105] on button "查 询" at bounding box center [272, 104] width 23 height 11
click at [24, 105] on link "提现列表" at bounding box center [51, 106] width 69 height 14
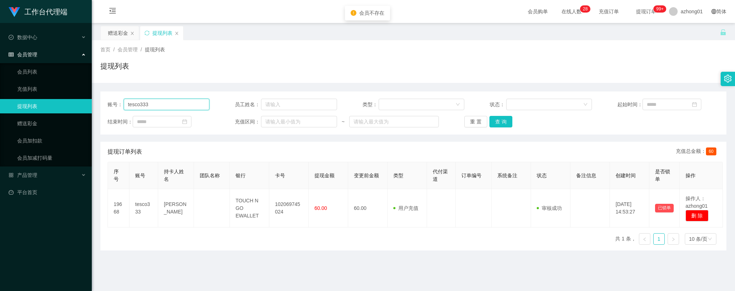
drag, startPoint x: 131, startPoint y: 105, endPoint x: 96, endPoint y: 106, distance: 35.2
click at [93, 105] on main "关闭左侧 关闭右侧 关闭其它 刷新页面 赠送彩金 提现列表 首页 / 会员管理 / 提现列表 / 提现列表 账号： tesco333 员工姓名： 类型： 状态…" at bounding box center [413, 177] width 643 height 308
paste input "text"
click at [499, 120] on button "查 询" at bounding box center [501, 121] width 23 height 11
type input "tesco333"
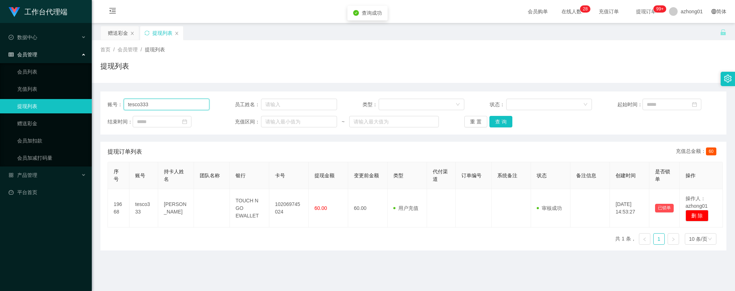
click at [135, 105] on input "tesco333" at bounding box center [167, 104] width 86 height 11
click at [17, 119] on link "赠送彩金" at bounding box center [51, 123] width 69 height 14
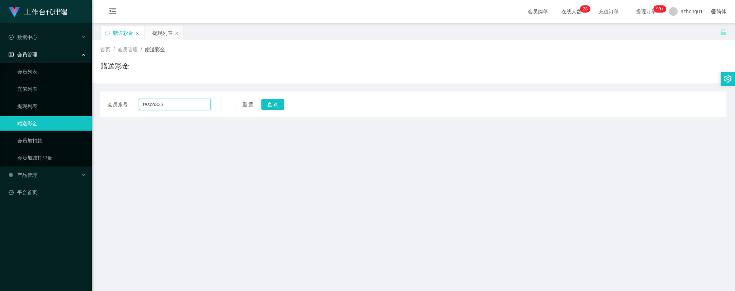
drag, startPoint x: 174, startPoint y: 105, endPoint x: 106, endPoint y: 104, distance: 67.8
click at [105, 103] on div "会员账号： tesco333 重 置 查 询" at bounding box center [413, 104] width 626 height 11
paste input "text"
type input "tesco333"
click at [276, 105] on button "查 询" at bounding box center [272, 104] width 23 height 11
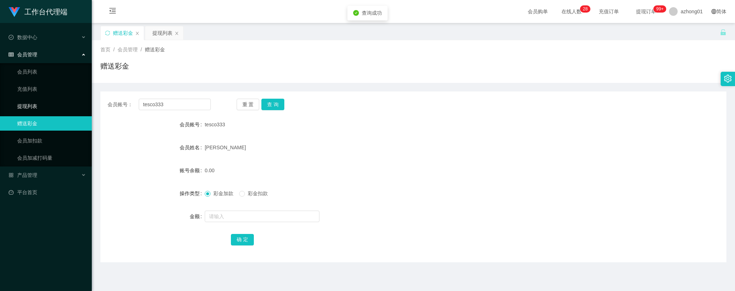
click at [29, 108] on link "提现列表" at bounding box center [51, 106] width 69 height 14
